Goal: Transaction & Acquisition: Purchase product/service

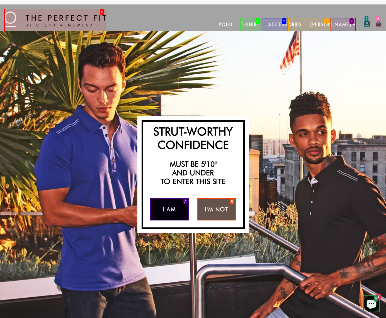
click at [169, 209] on link "I Am" at bounding box center [169, 209] width 39 height 22
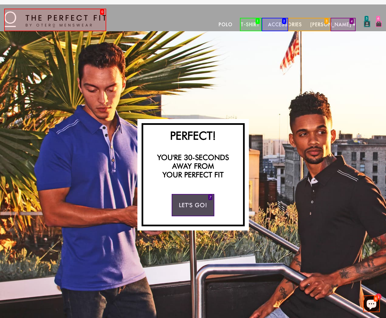
click at [237, 25] on link "Polo" at bounding box center [225, 24] width 22 height 13
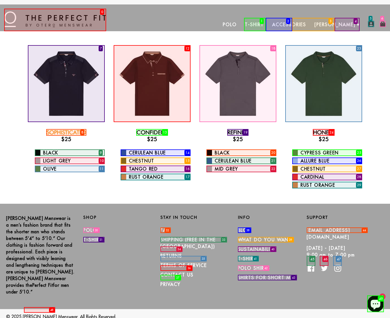
click at [66, 132] on link "Sophisticated" at bounding box center [67, 132] width 40 height 7
